Goal: Navigation & Orientation: Find specific page/section

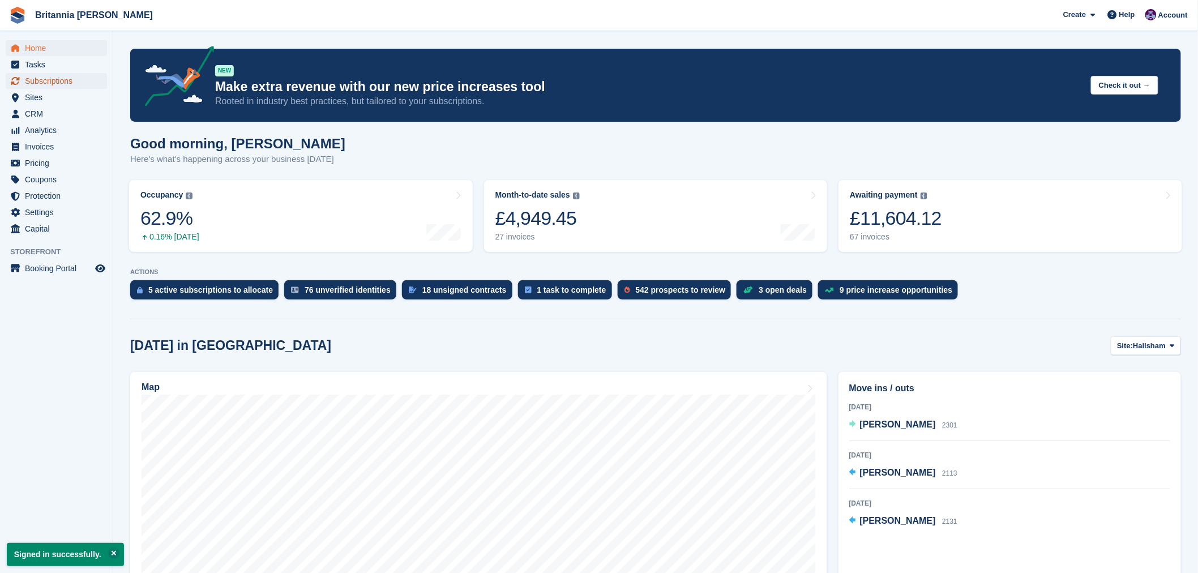
click at [54, 80] on span "Subscriptions" at bounding box center [59, 81] width 68 height 16
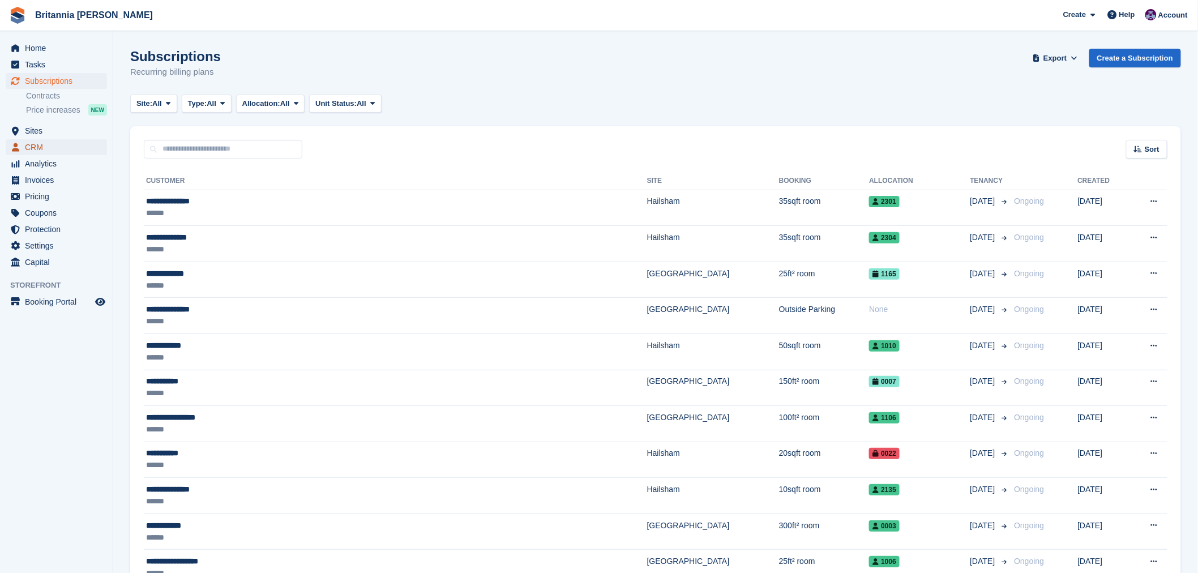
click at [31, 146] on span "CRM" at bounding box center [59, 147] width 68 height 16
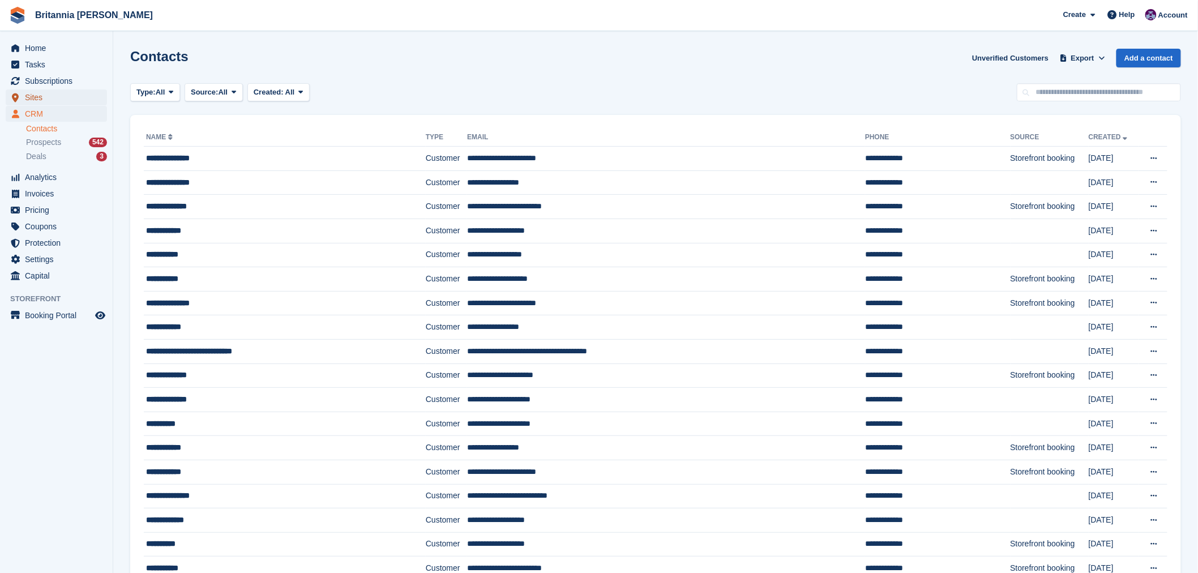
click at [24, 95] on link "Sites" at bounding box center [56, 97] width 101 height 16
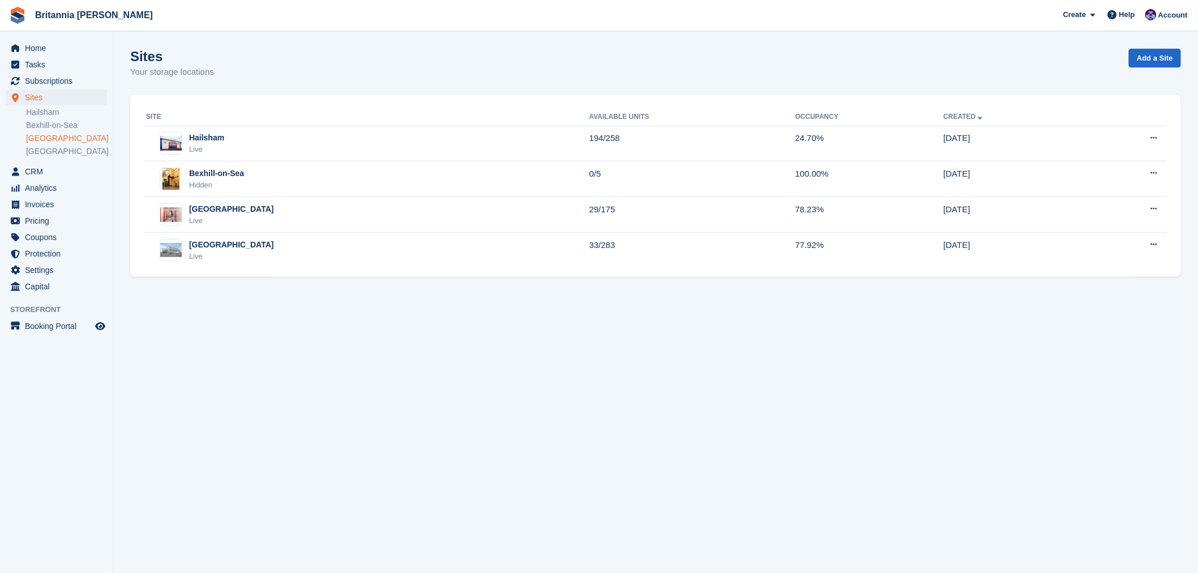
click at [33, 140] on link "[GEOGRAPHIC_DATA]" at bounding box center [66, 138] width 81 height 11
